Goal: Task Accomplishment & Management: Complete application form

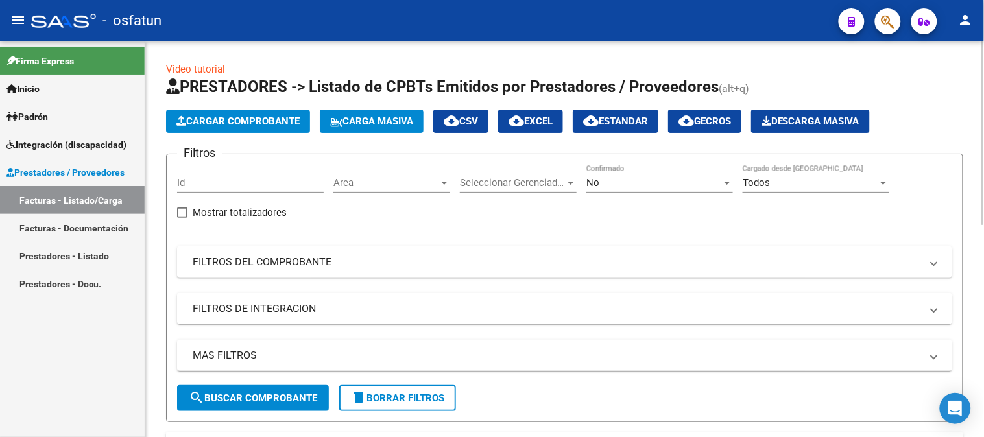
click at [250, 114] on button "Cargar Comprobante" at bounding box center [238, 121] width 144 height 23
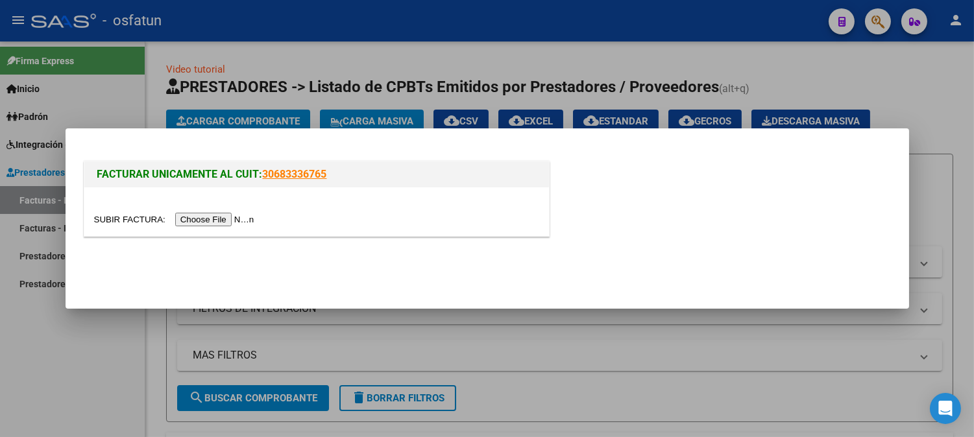
click at [228, 221] on input "file" at bounding box center [176, 220] width 164 height 14
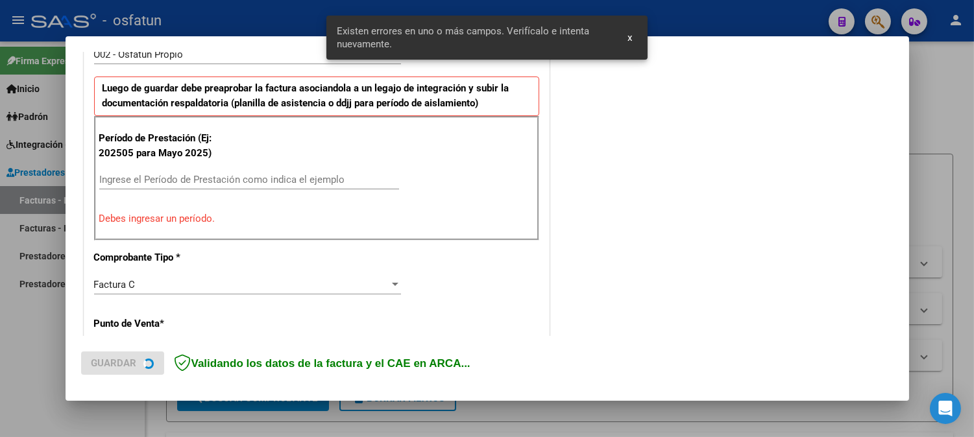
scroll to position [446, 0]
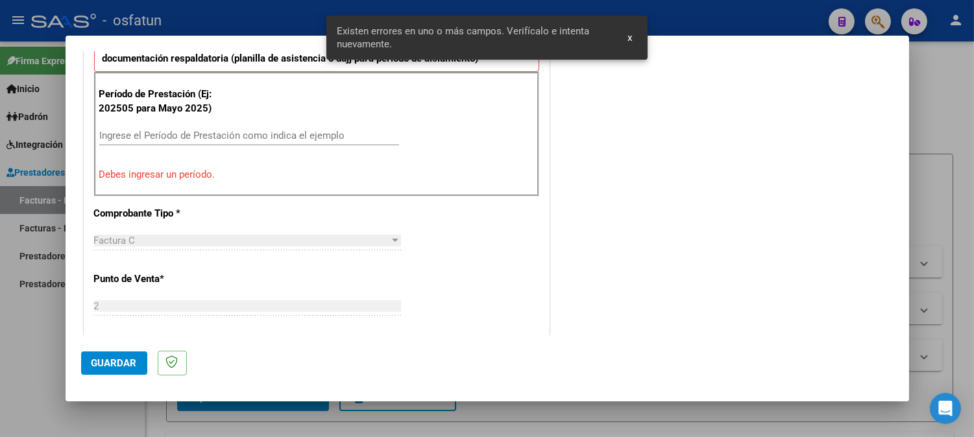
click at [198, 144] on div "Ingrese el Período de Prestación como indica el ejemplo" at bounding box center [249, 142] width 300 height 32
click at [202, 137] on input "Ingrese el Período de Prestación como indica el ejemplo" at bounding box center [249, 136] width 300 height 12
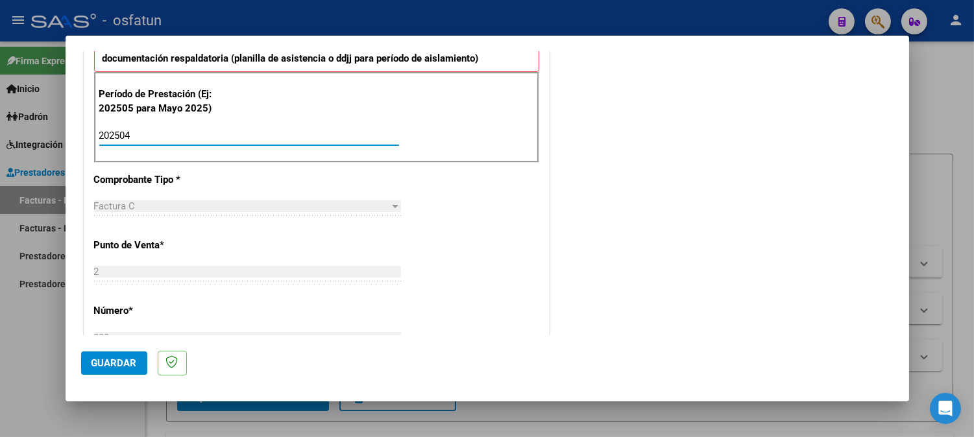
type input "202504"
click at [125, 360] on span "Guardar" at bounding box center [113, 364] width 45 height 12
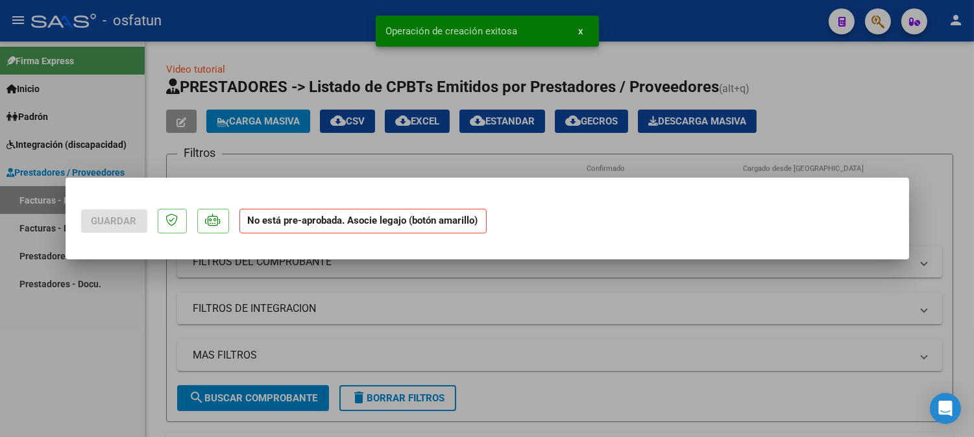
scroll to position [0, 0]
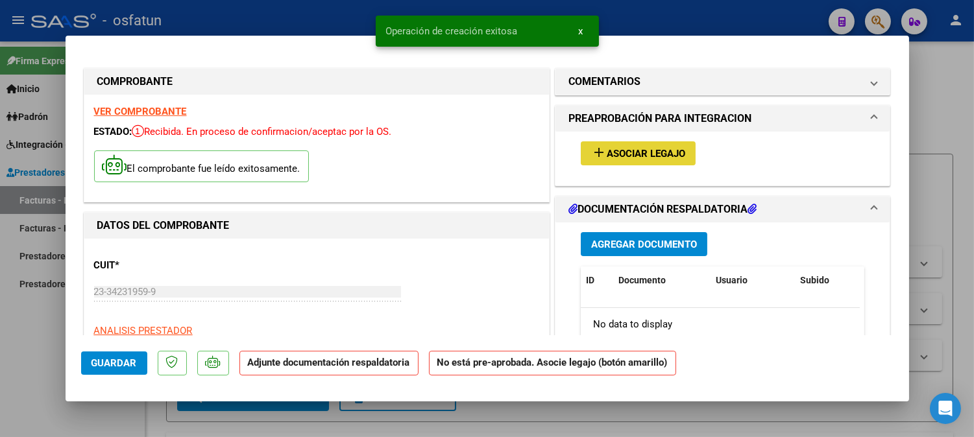
click at [655, 156] on span "Asociar Legajo" at bounding box center [646, 154] width 79 height 12
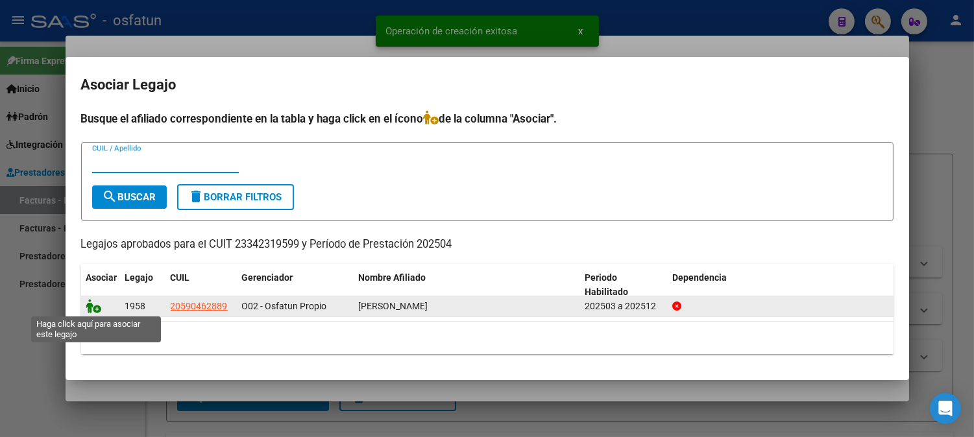
click at [86, 300] on icon at bounding box center [94, 306] width 16 height 14
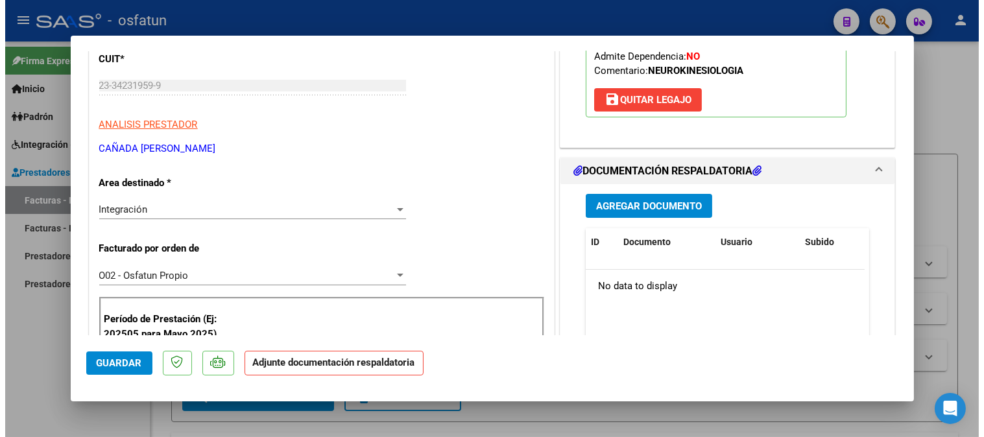
scroll to position [216, 0]
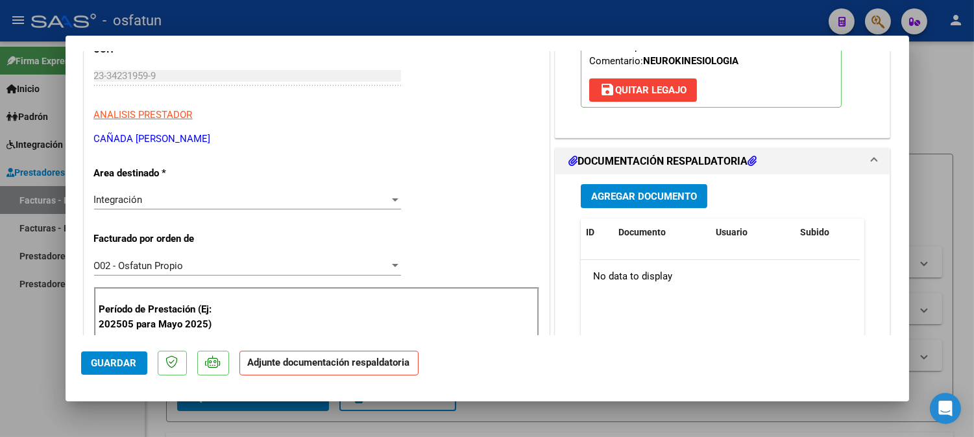
click at [660, 201] on span "Agregar Documento" at bounding box center [644, 197] width 106 height 12
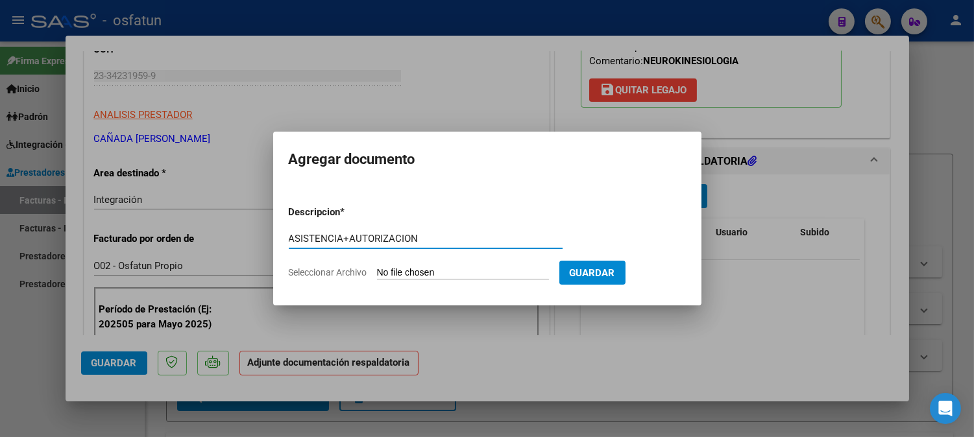
type input "ASISTENCIA+AUTORIZACION"
drag, startPoint x: 513, startPoint y: 258, endPoint x: 508, endPoint y: 271, distance: 14.0
click at [513, 258] on div "ASISTENCIA+AUTORIZACION Escriba aquí una descripcion" at bounding box center [426, 245] width 274 height 32
click at [478, 266] on form "Descripcion * ASISTENCIA+AUTORIZACION Escriba aquí una descripcion Seleccionar …" at bounding box center [487, 242] width 397 height 95
click at [470, 270] on input "Seleccionar Archivo" at bounding box center [463, 273] width 172 height 12
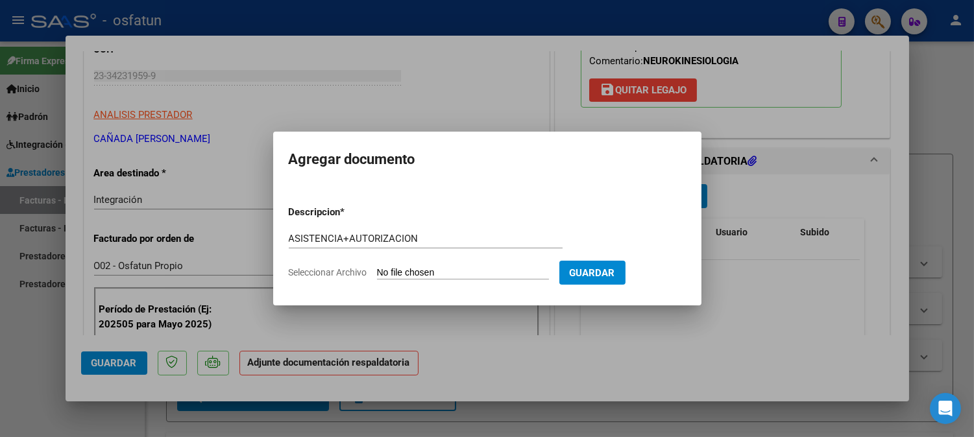
type input "C:\fakepath\asist kinesioo.pdf"
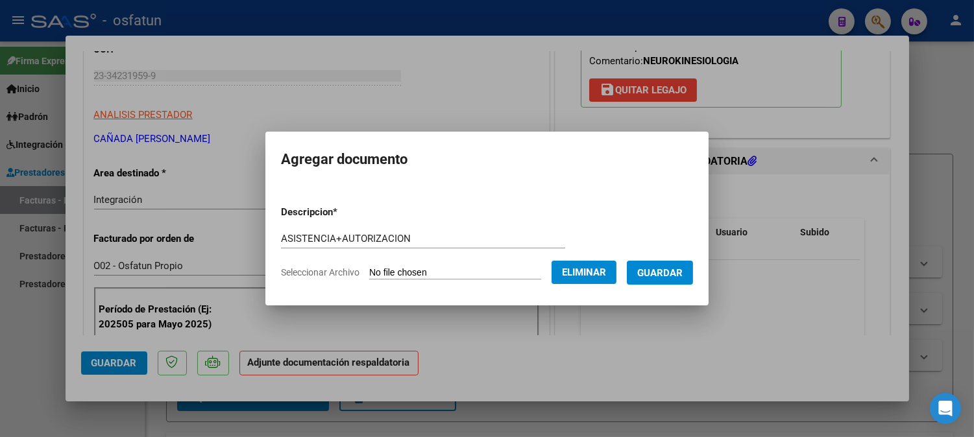
click at [659, 274] on span "Guardar" at bounding box center [659, 273] width 45 height 12
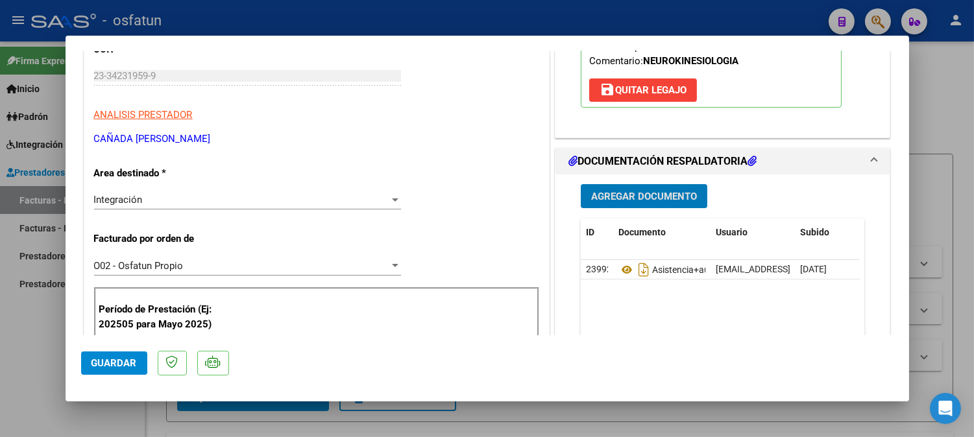
click at [130, 364] on span "Guardar" at bounding box center [113, 364] width 45 height 12
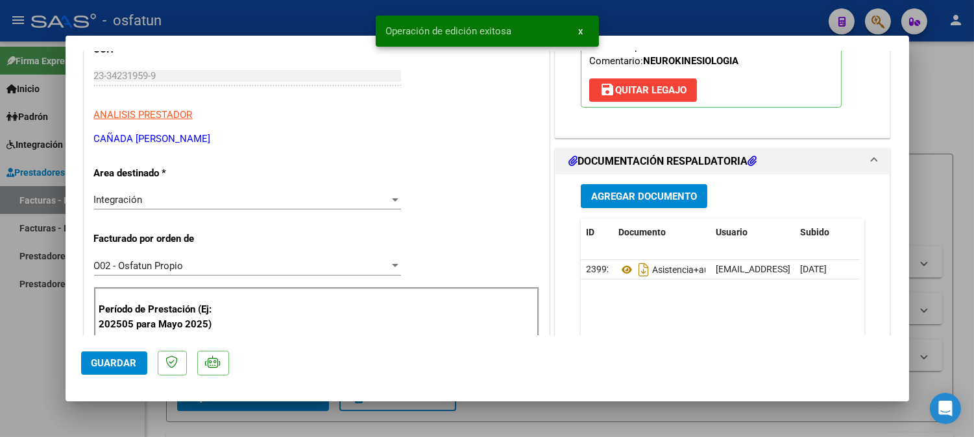
click at [946, 108] on div at bounding box center [487, 218] width 974 height 437
type input "$ 0,00"
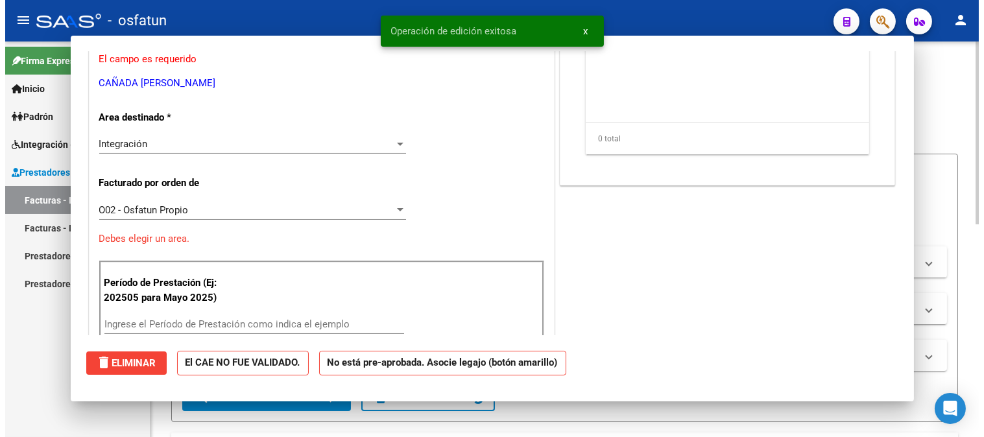
scroll to position [0, 0]
